Goal: Task Accomplishment & Management: Complete application form

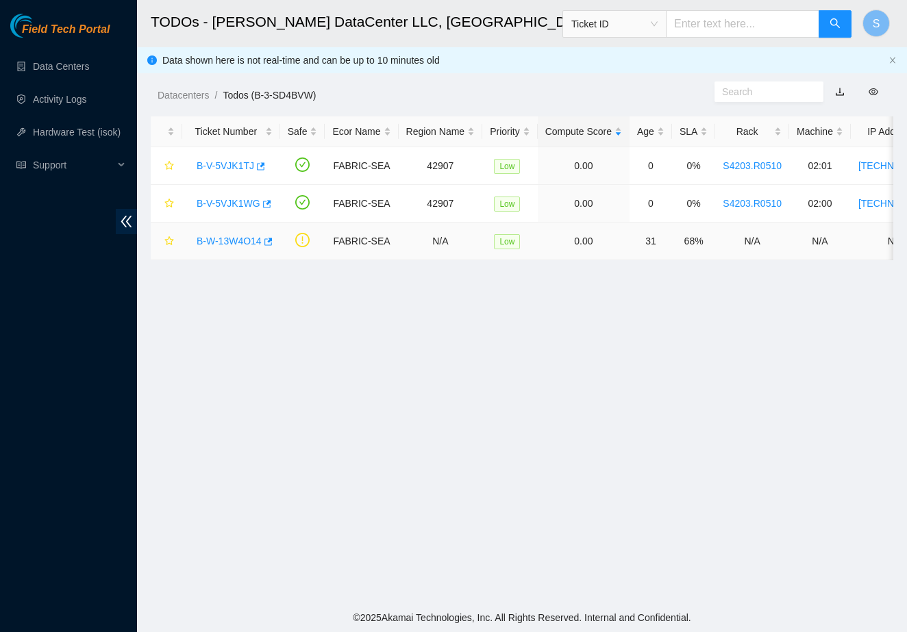
scroll to position [132, 0]
click at [494, 308] on main "TODOs - Sabey DataCenter LLC, Tukwila, WA Ticket ID S Data shown here is not re…" at bounding box center [522, 302] width 770 height 604
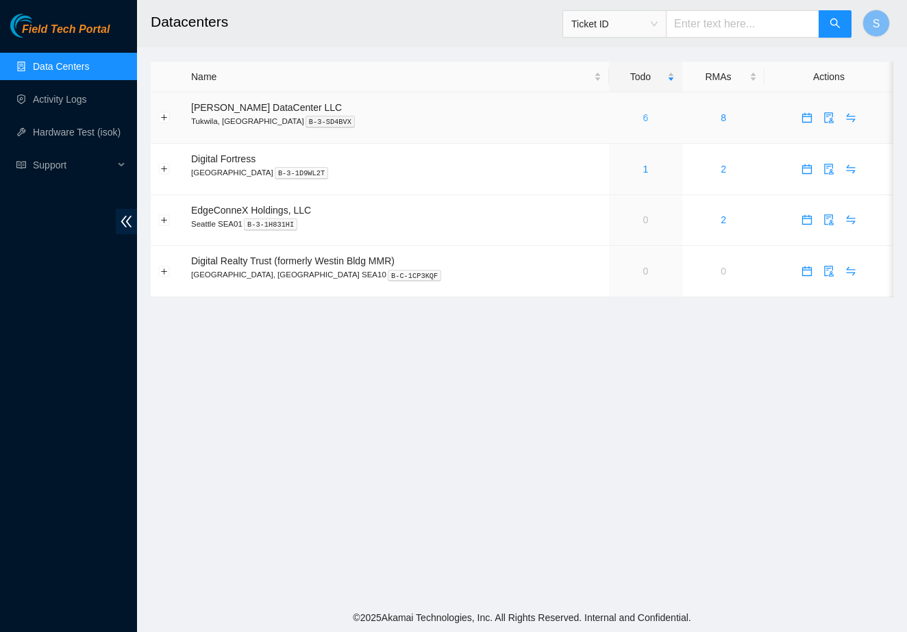
click at [643, 115] on link "6" at bounding box center [645, 117] width 5 height 11
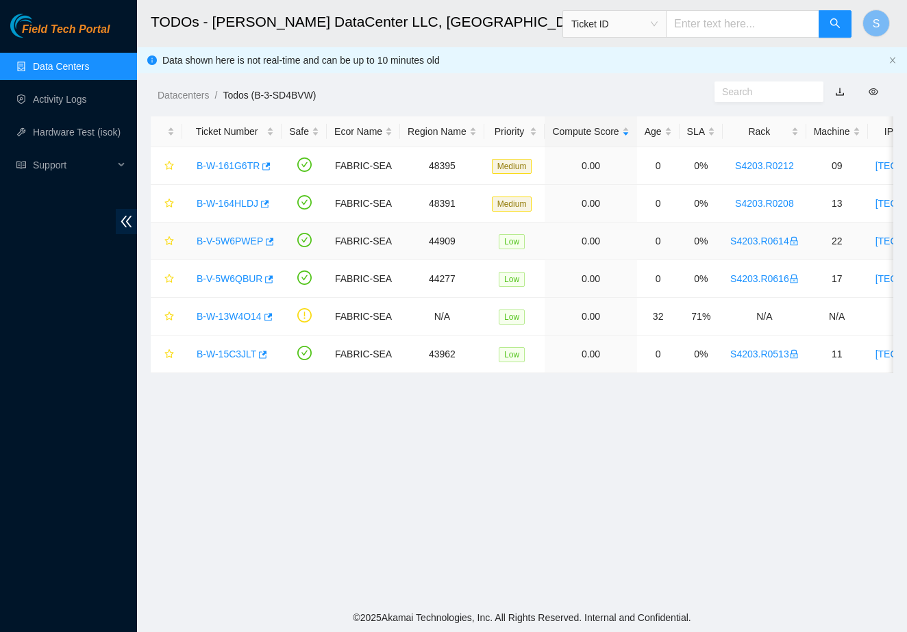
click at [245, 240] on link "B-V-5W6PWEP" at bounding box center [230, 241] width 66 height 11
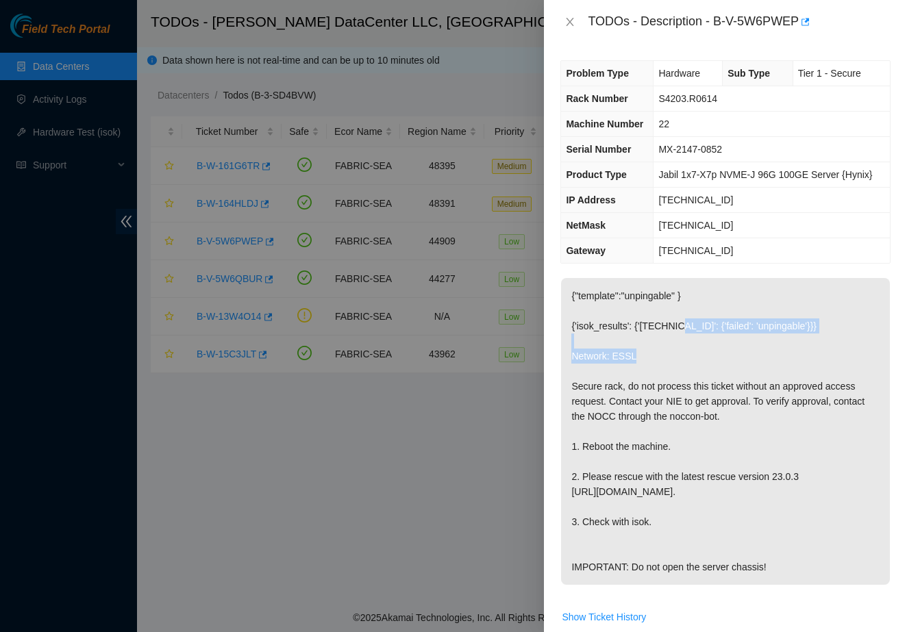
drag, startPoint x: 671, startPoint y: 376, endPoint x: 685, endPoint y: 328, distance: 50.1
click at [685, 328] on p "{"template":"unpingable" } {'isok_results': {'23.52.133.25': {'failed': 'unping…" at bounding box center [725, 431] width 329 height 307
click at [670, 382] on p "{"template":"unpingable" } {'isok_results': {'23.52.133.25': {'failed': 'unping…" at bounding box center [725, 431] width 329 height 307
click at [573, 19] on icon "close" at bounding box center [570, 21] width 11 height 11
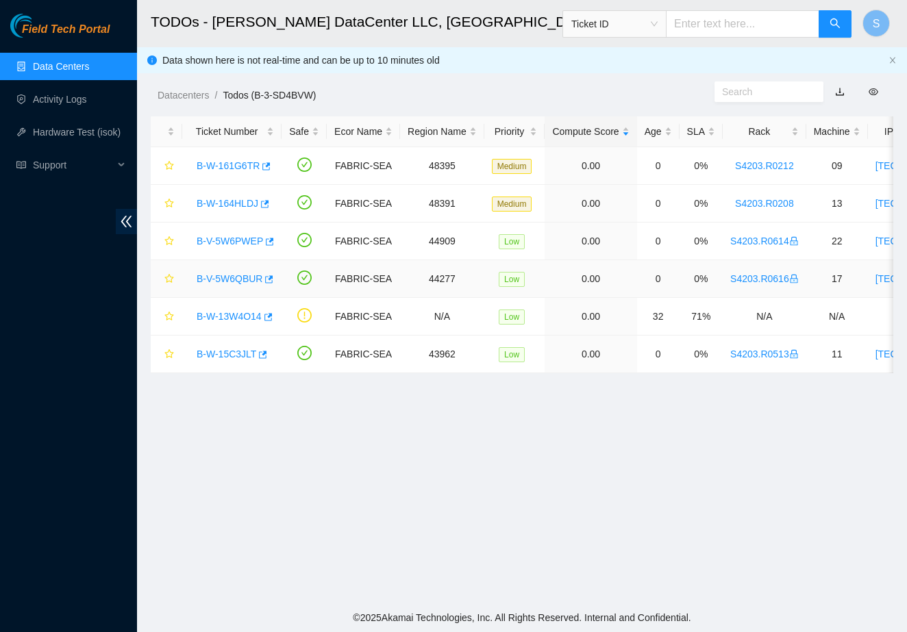
click at [227, 278] on link "B-V-5W6QBUR" at bounding box center [230, 278] width 66 height 11
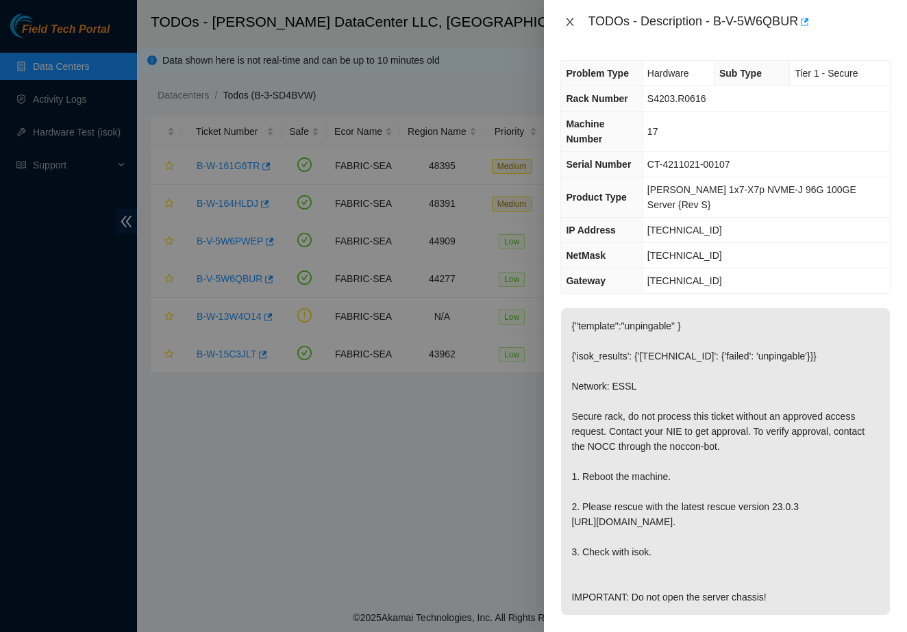
click at [569, 25] on icon "close" at bounding box center [570, 21] width 11 height 11
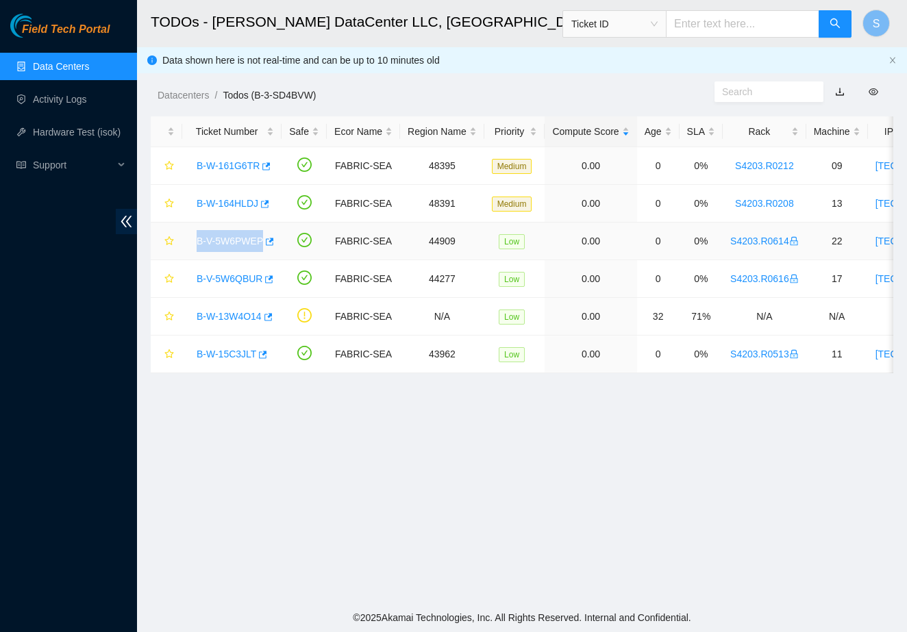
drag, startPoint x: 191, startPoint y: 240, endPoint x: 263, endPoint y: 238, distance: 72.0
click at [263, 238] on div "B-V-5W6PWEP" at bounding box center [232, 241] width 84 height 22
copy link "B-V-5W6PWEP"
drag, startPoint x: 197, startPoint y: 287, endPoint x: 264, endPoint y: 279, distance: 67.6
click at [264, 279] on div "B-V-5W6QBUR" at bounding box center [232, 279] width 84 height 22
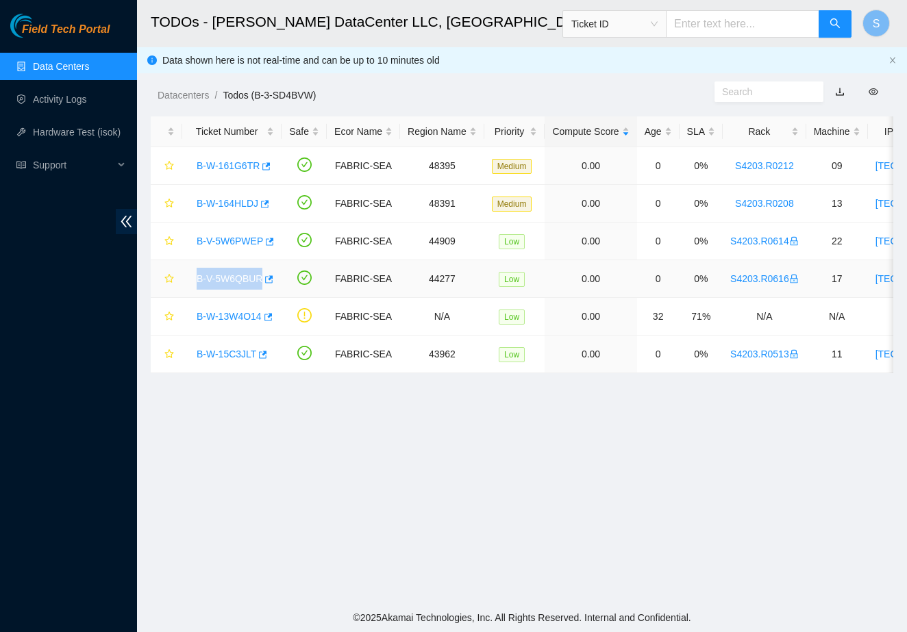
copy link "B-V-5W6QBUR"
click at [89, 72] on link "Data Centers" at bounding box center [61, 66] width 56 height 11
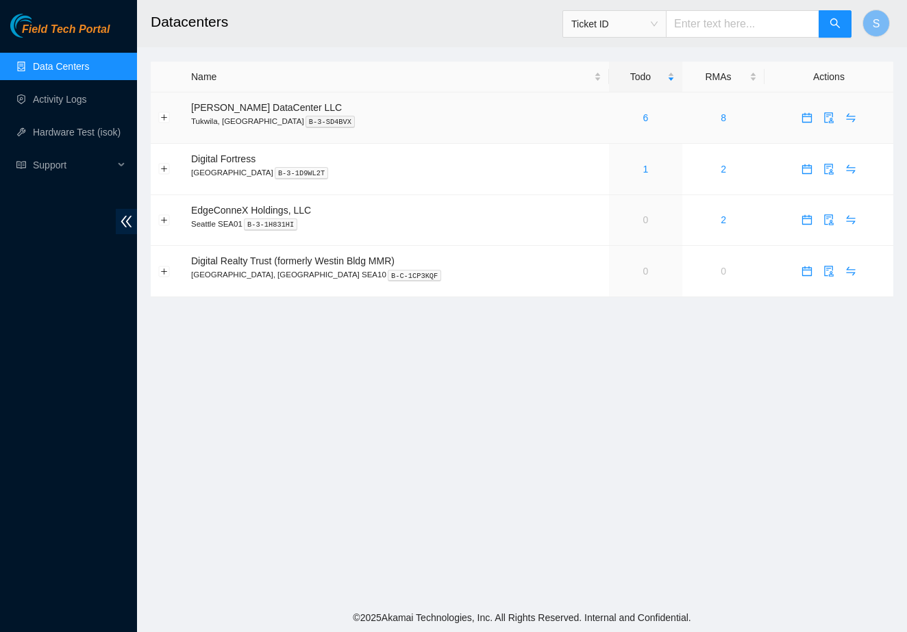
click at [802, 111] on button "button" at bounding box center [807, 118] width 22 height 22
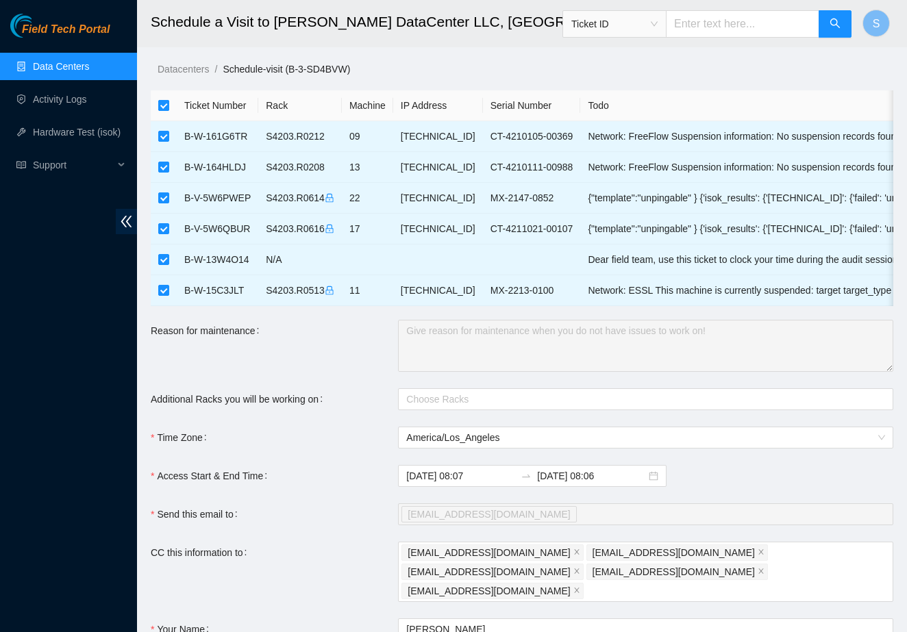
click at [165, 103] on input "checkbox" at bounding box center [163, 105] width 11 height 11
checkbox input "false"
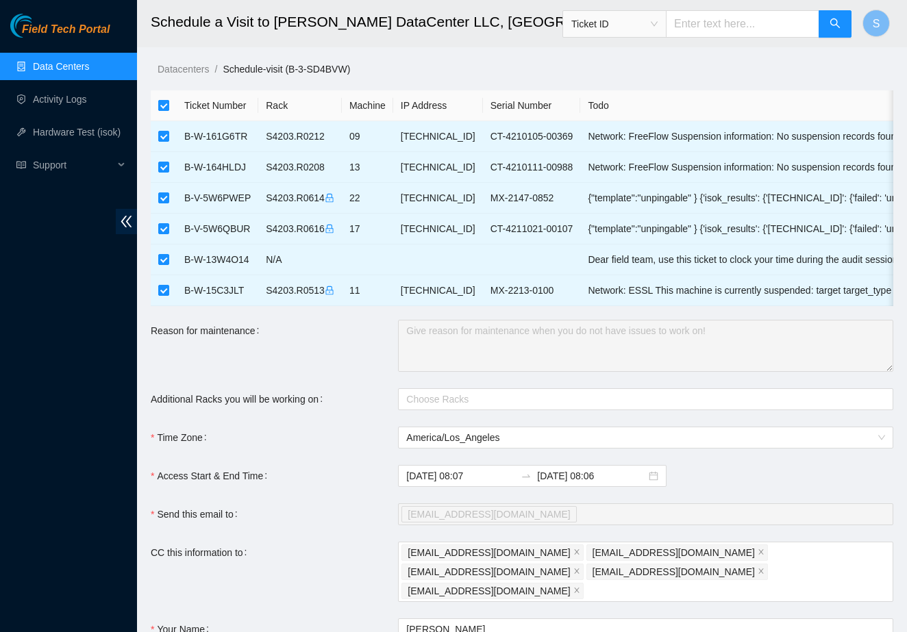
checkbox input "false"
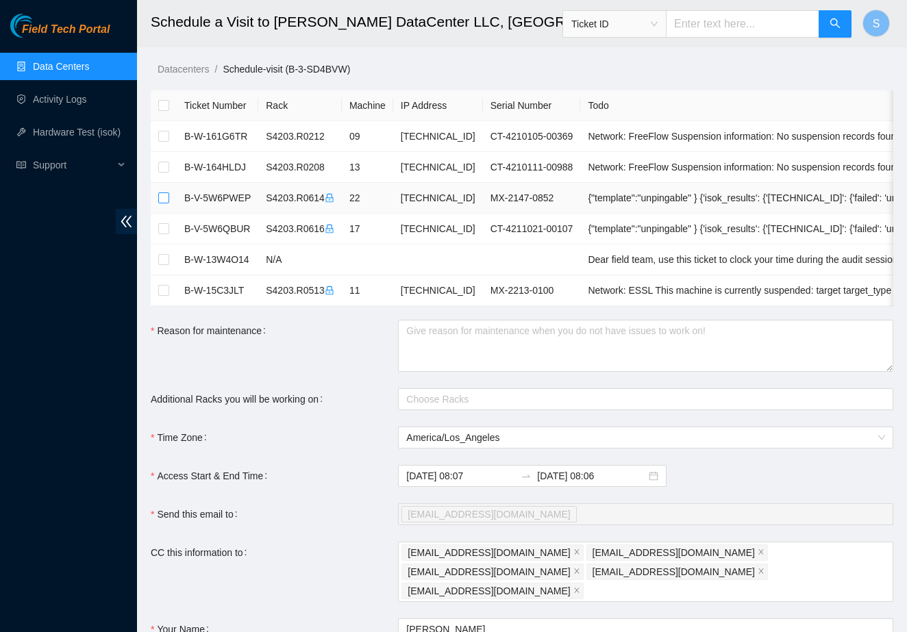
click at [166, 195] on input "checkbox" at bounding box center [163, 198] width 11 height 11
checkbox input "true"
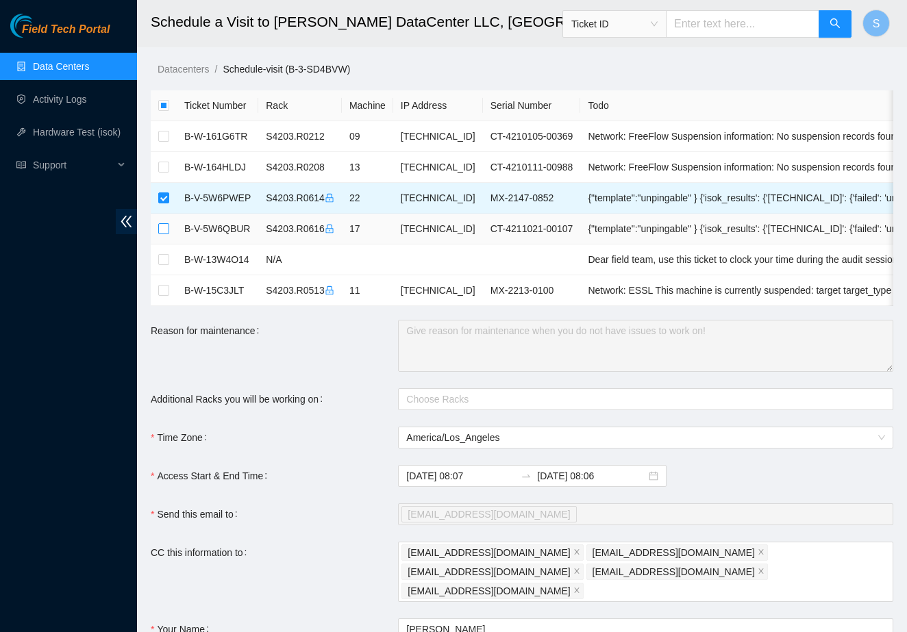
click at [164, 229] on input "checkbox" at bounding box center [163, 228] width 11 height 11
checkbox input "true"
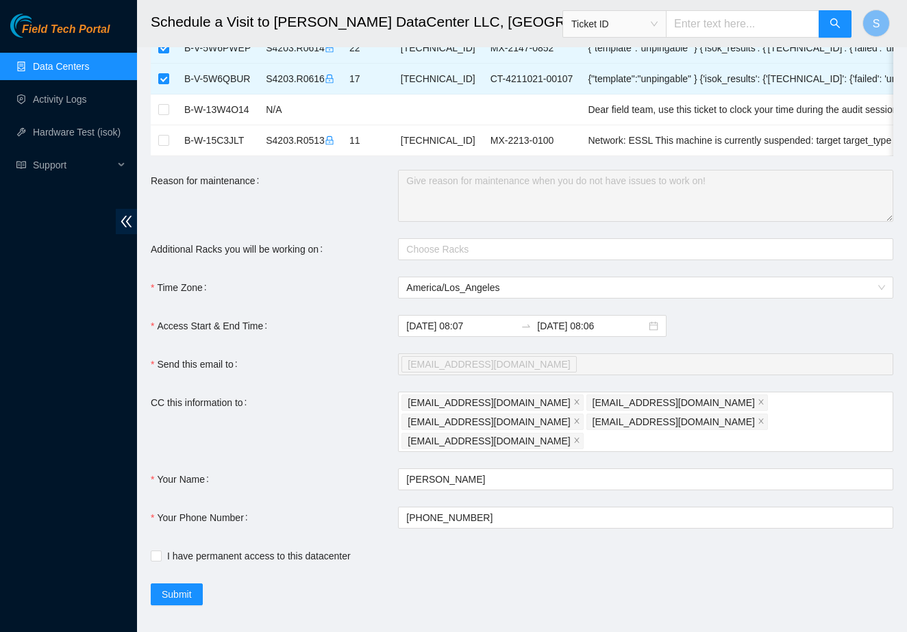
scroll to position [149, 0]
click at [186, 588] on span "Submit" at bounding box center [177, 595] width 30 height 15
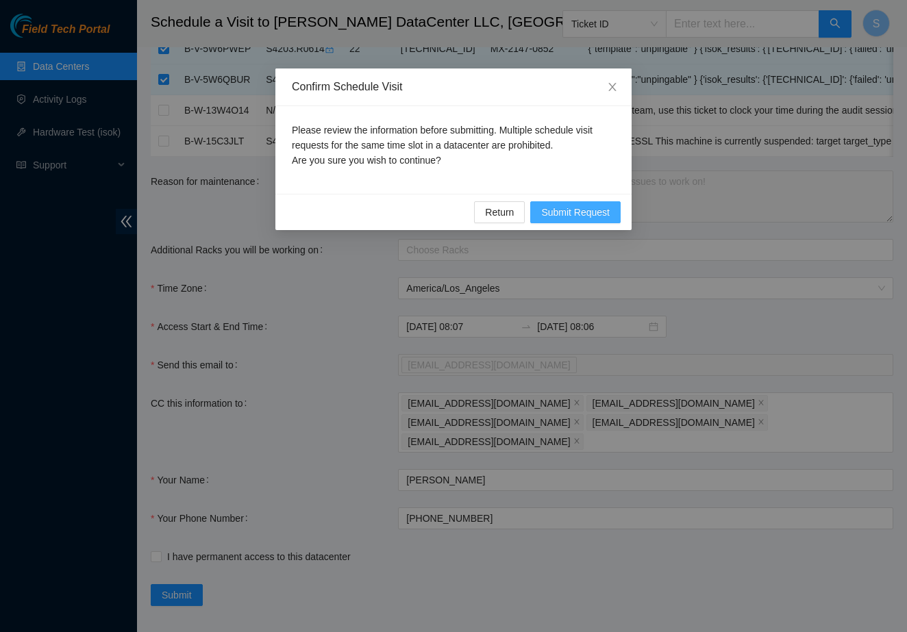
click at [574, 217] on span "Submit Request" at bounding box center [575, 212] width 69 height 15
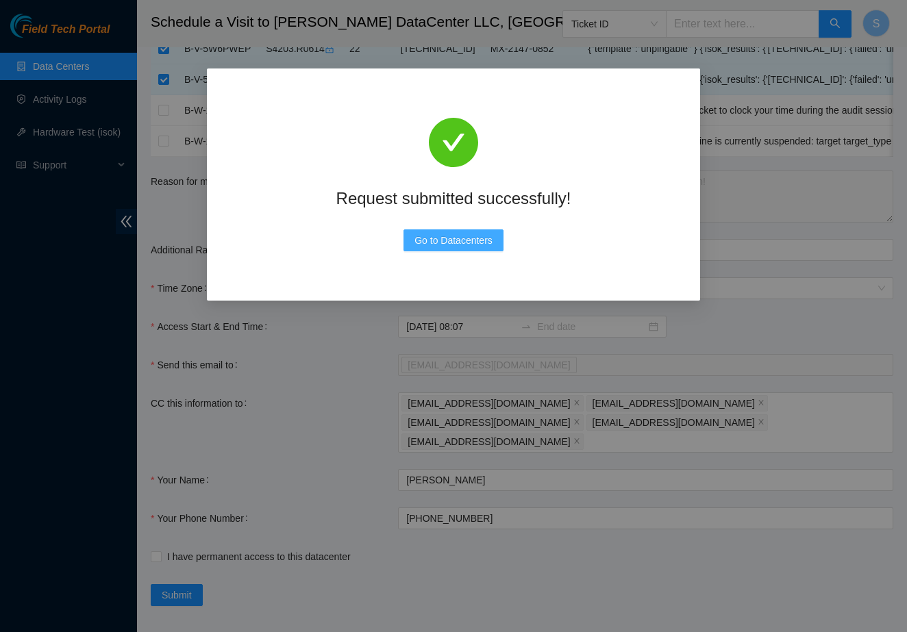
click at [457, 247] on span "Go to Datacenters" at bounding box center [454, 240] width 78 height 15
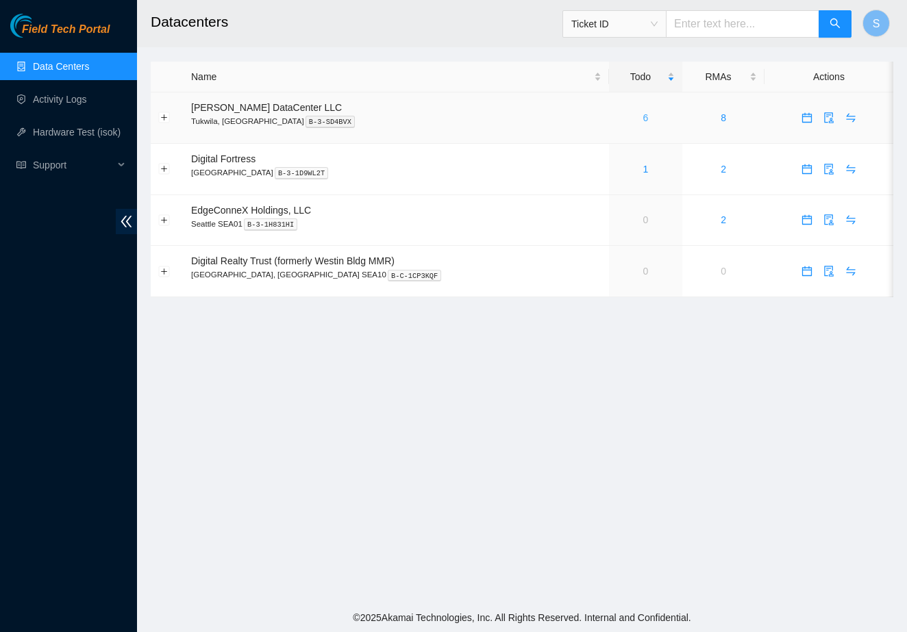
click at [643, 120] on link "6" at bounding box center [645, 117] width 5 height 11
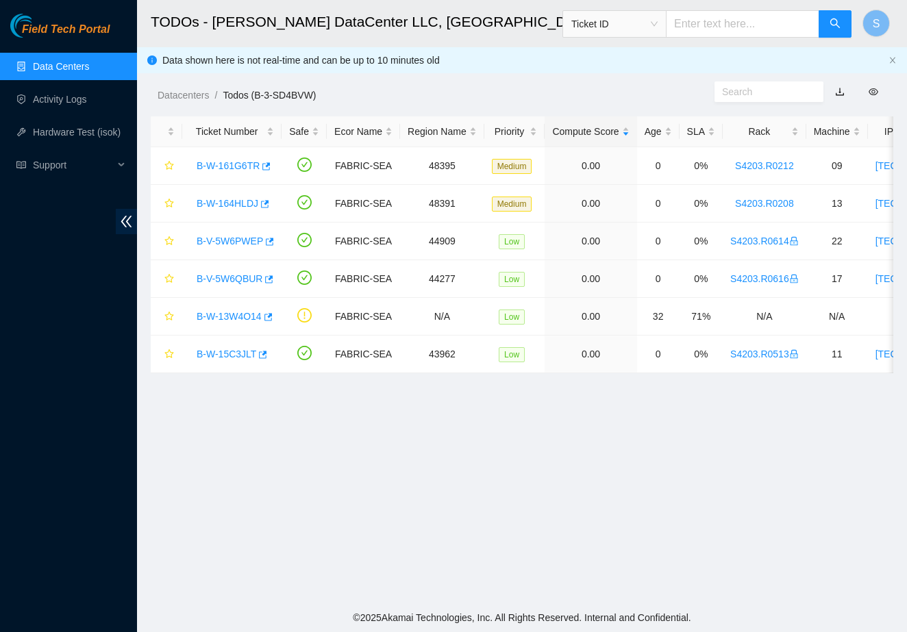
click at [259, 479] on main "TODOs - [PERSON_NAME] DataCenter LLC, [GEOGRAPHIC_DATA], [GEOGRAPHIC_DATA] Tick…" at bounding box center [522, 302] width 770 height 604
click at [248, 337] on td "B-W-15C3JLT" at bounding box center [231, 355] width 99 height 38
click at [352, 496] on main "TODOs - Sabey DataCenter LLC, Tukwila, WA Ticket ID S Data shown here is not re…" at bounding box center [522, 302] width 770 height 604
click at [245, 352] on link "B-W-15C3JLT" at bounding box center [227, 354] width 60 height 11
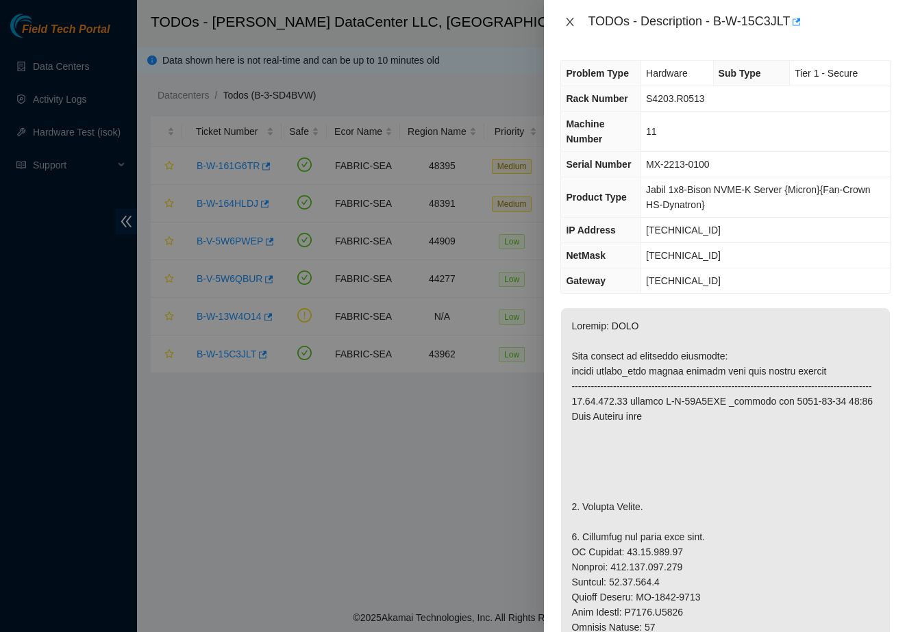
click at [573, 18] on icon "close" at bounding box center [571, 22] width 8 height 8
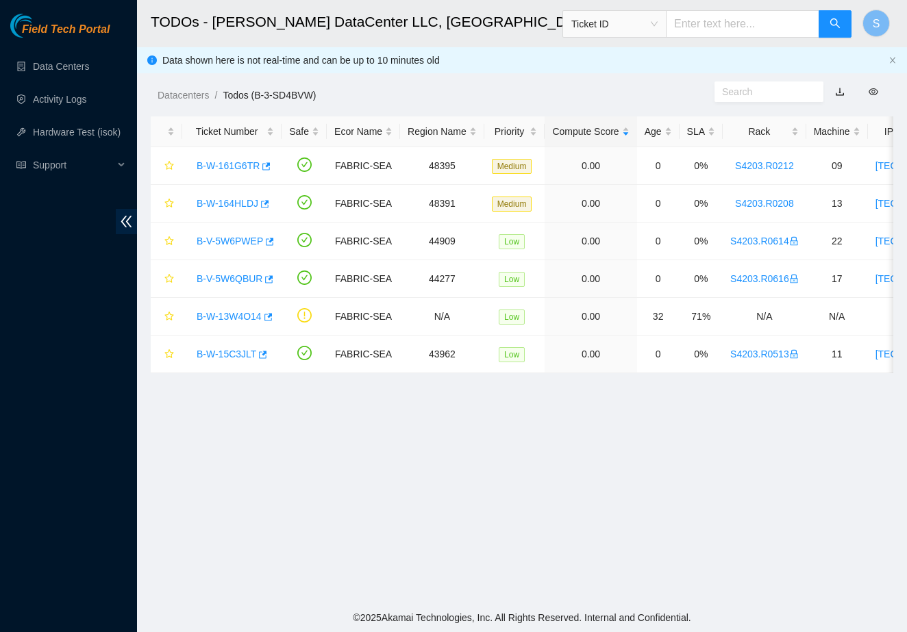
click at [231, 389] on main "TODOs - Sabey DataCenter LLC, Tukwila, WA Ticket ID S Data shown here is not re…" at bounding box center [522, 302] width 770 height 604
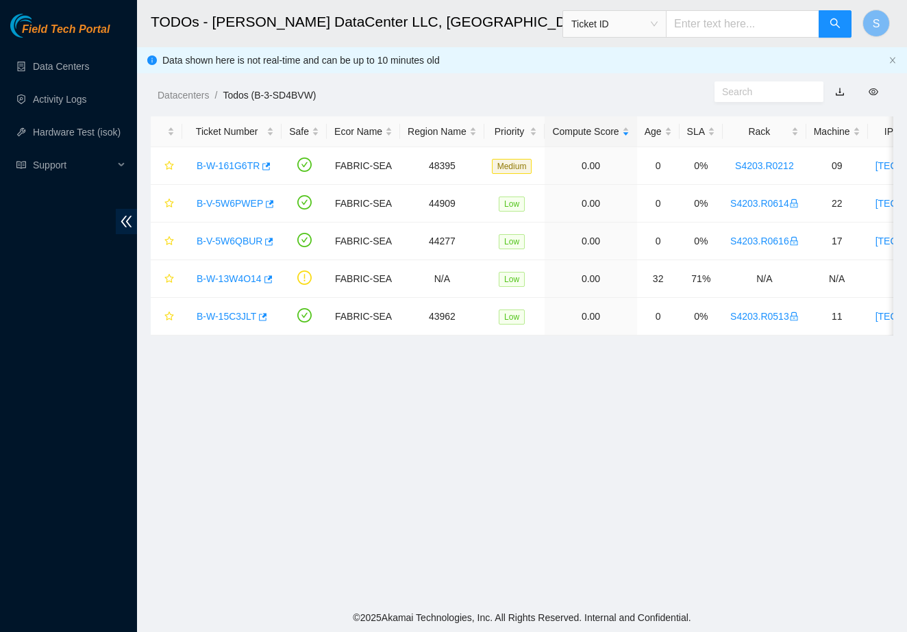
click at [233, 471] on main "TODOs - [PERSON_NAME] DataCenter LLC, [GEOGRAPHIC_DATA], [GEOGRAPHIC_DATA] Tick…" at bounding box center [522, 302] width 770 height 604
click at [252, 166] on link "B-W-161G6TR" at bounding box center [228, 165] width 63 height 11
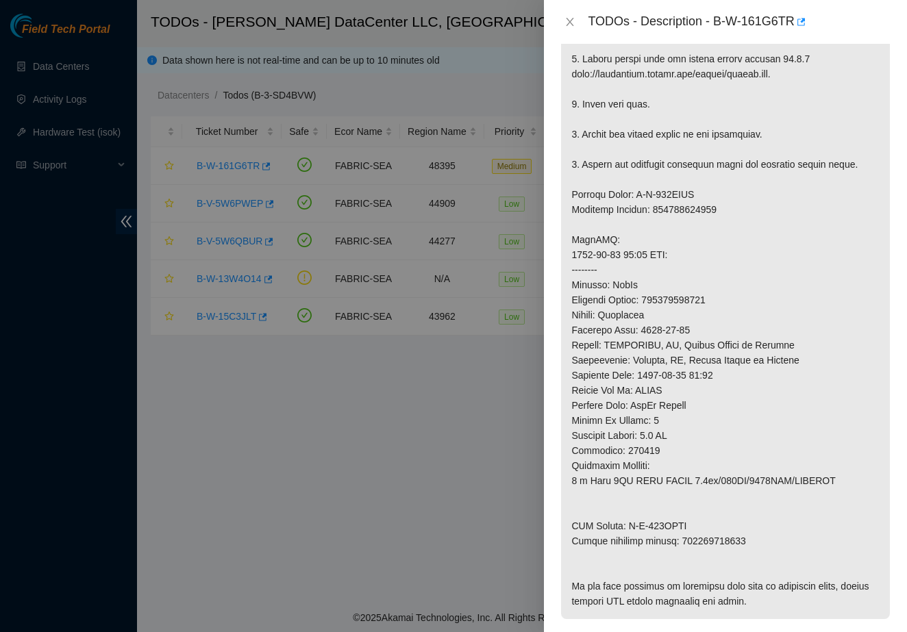
scroll to position [477, 0]
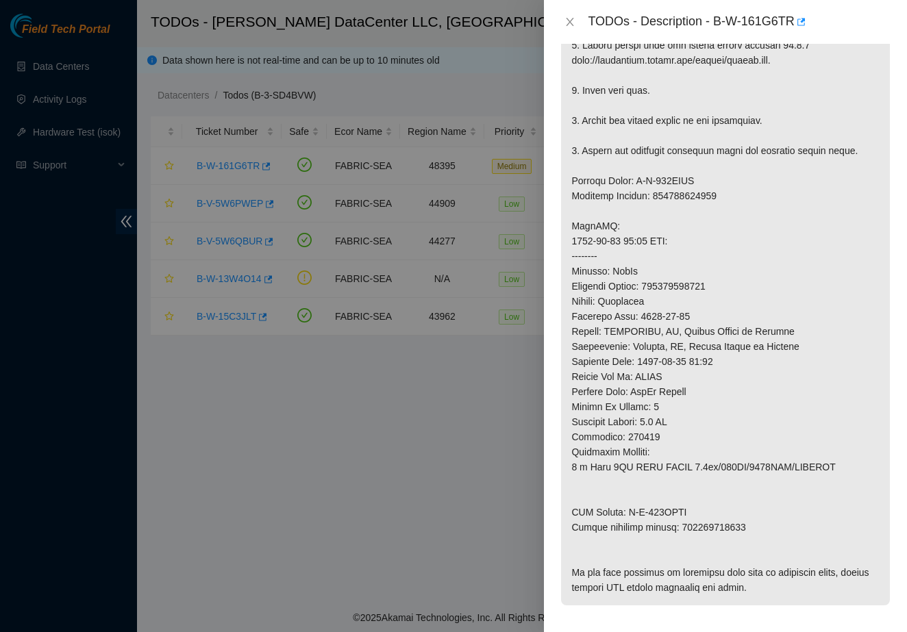
click at [295, 582] on div at bounding box center [453, 316] width 907 height 632
click at [282, 508] on div at bounding box center [453, 316] width 907 height 632
click at [571, 21] on icon "close" at bounding box center [571, 22] width 8 height 8
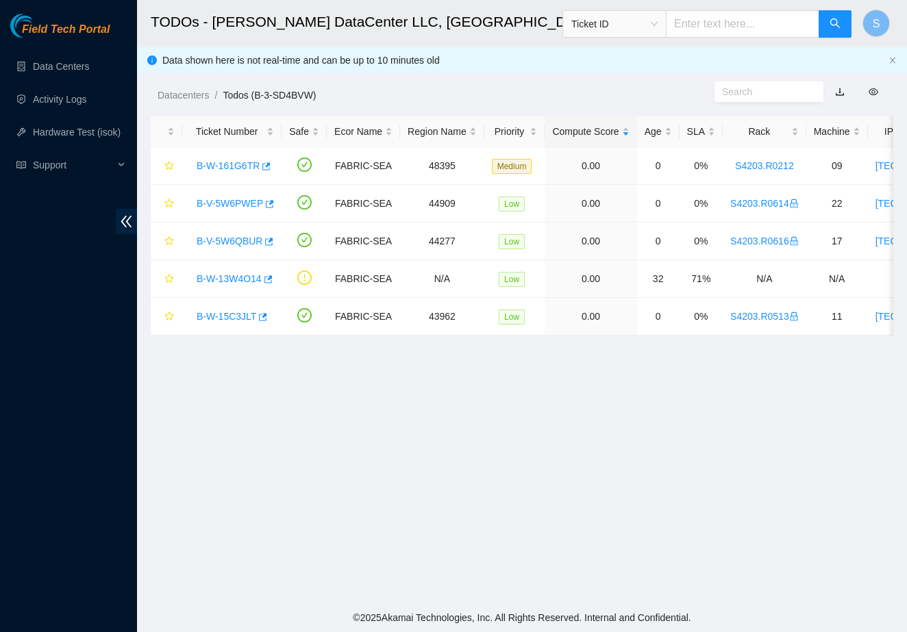
scroll to position [132, 0]
